Goal: Navigation & Orientation: Find specific page/section

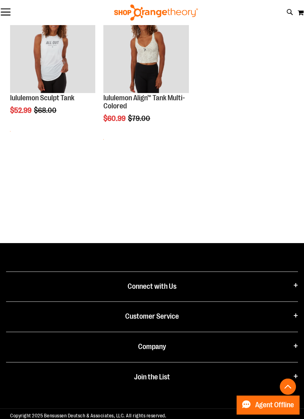
scroll to position [991, 0]
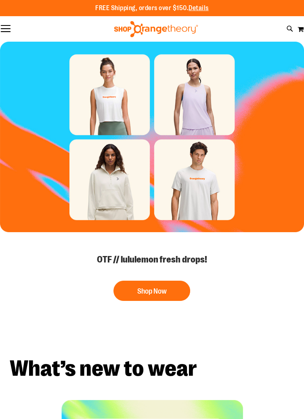
click at [0, 27] on button "Toggle Nav" at bounding box center [5, 29] width 11 height 8
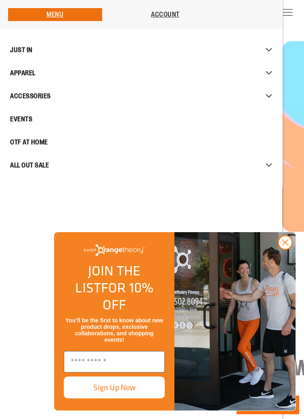
click at [43, 98] on span "ACCESSORIES" at bounding box center [30, 96] width 41 height 16
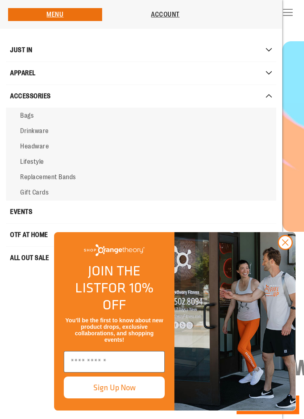
click at [56, 177] on span "Replacement Bands" at bounding box center [48, 176] width 56 height 7
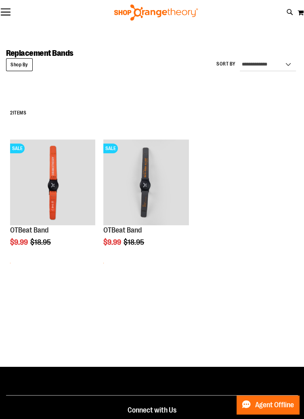
scroll to position [1, 0]
